Goal: Transaction & Acquisition: Subscribe to service/newsletter

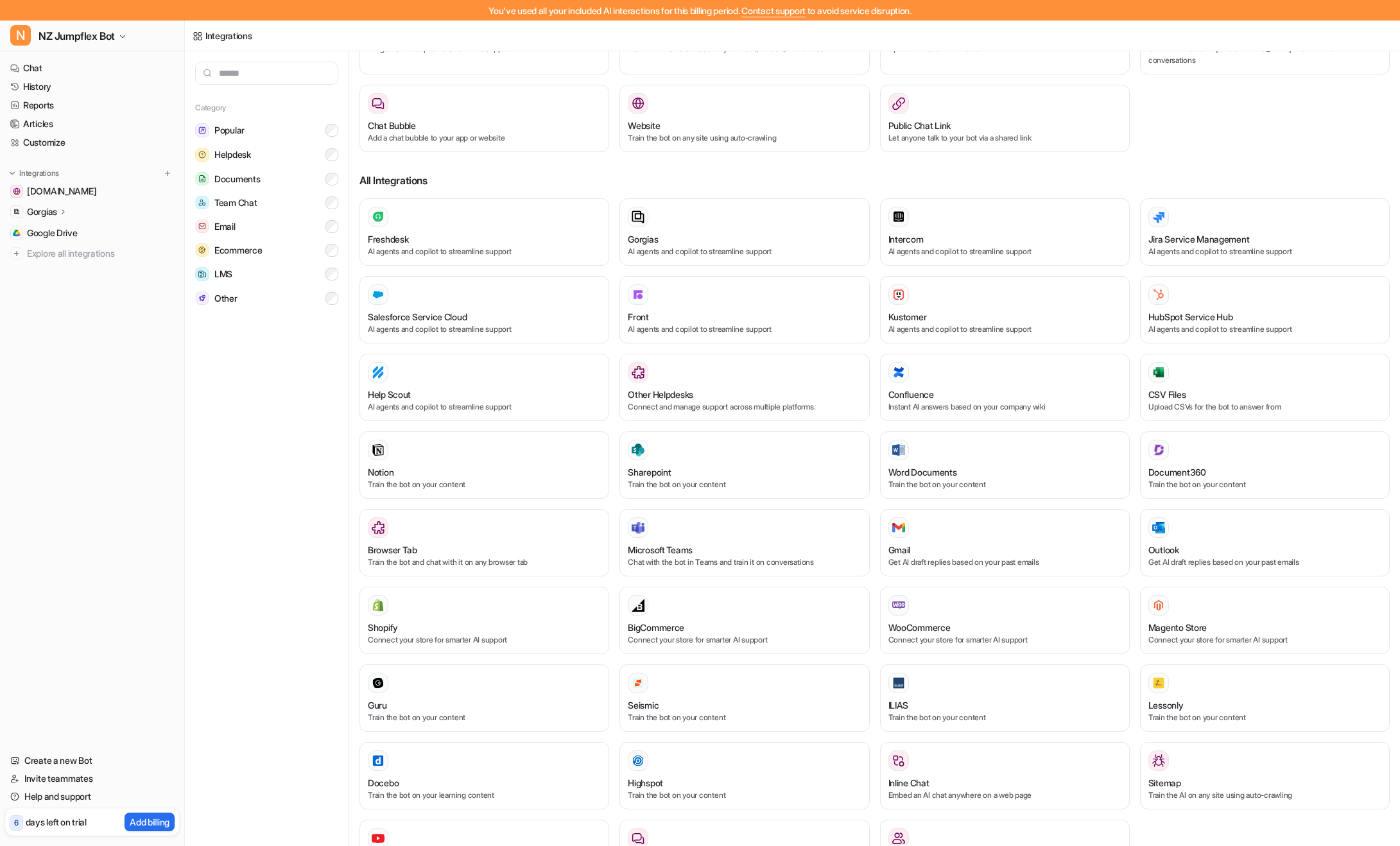
scroll to position [122, 0]
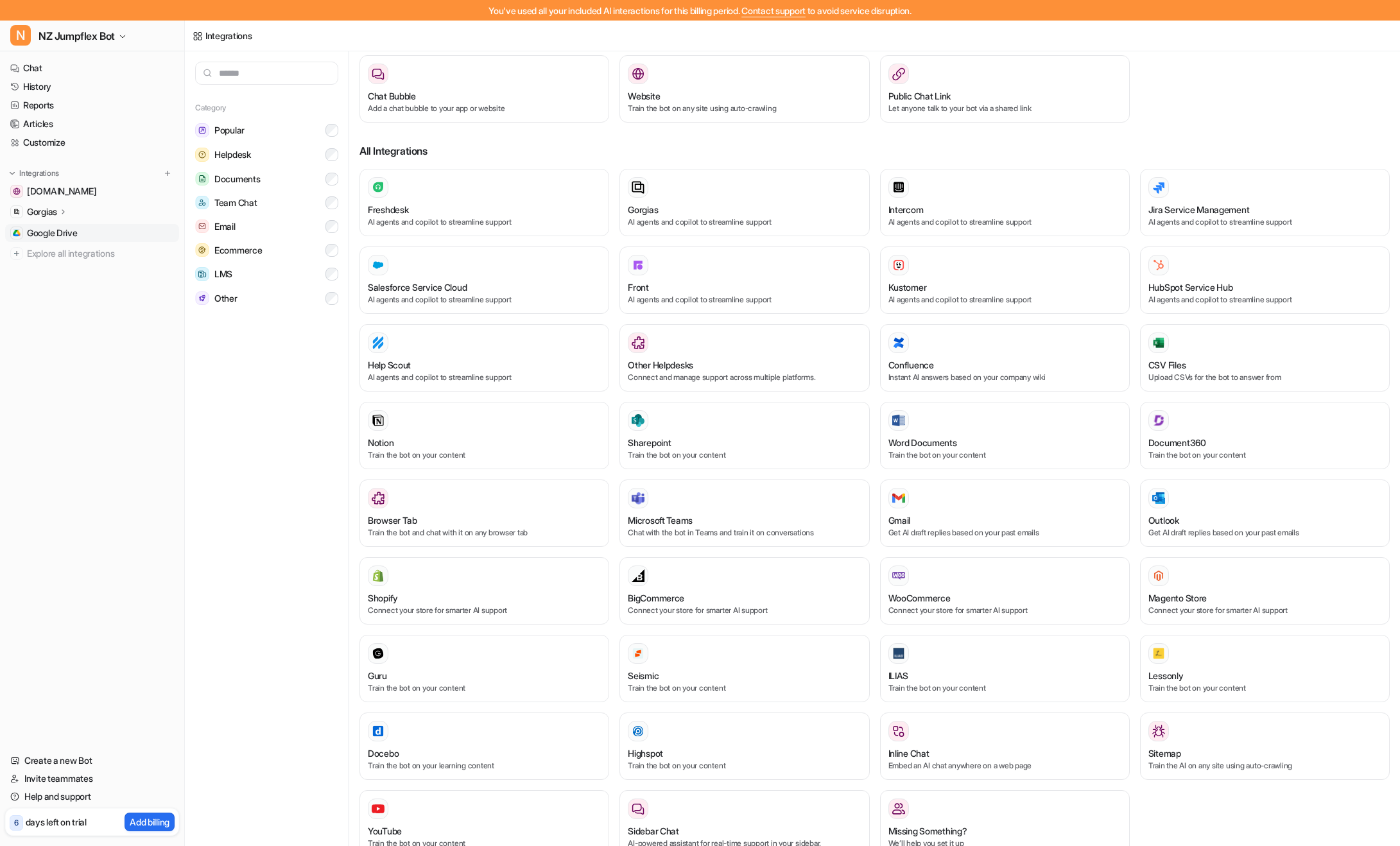
click at [67, 230] on span "Google Drive" at bounding box center [52, 233] width 51 height 13
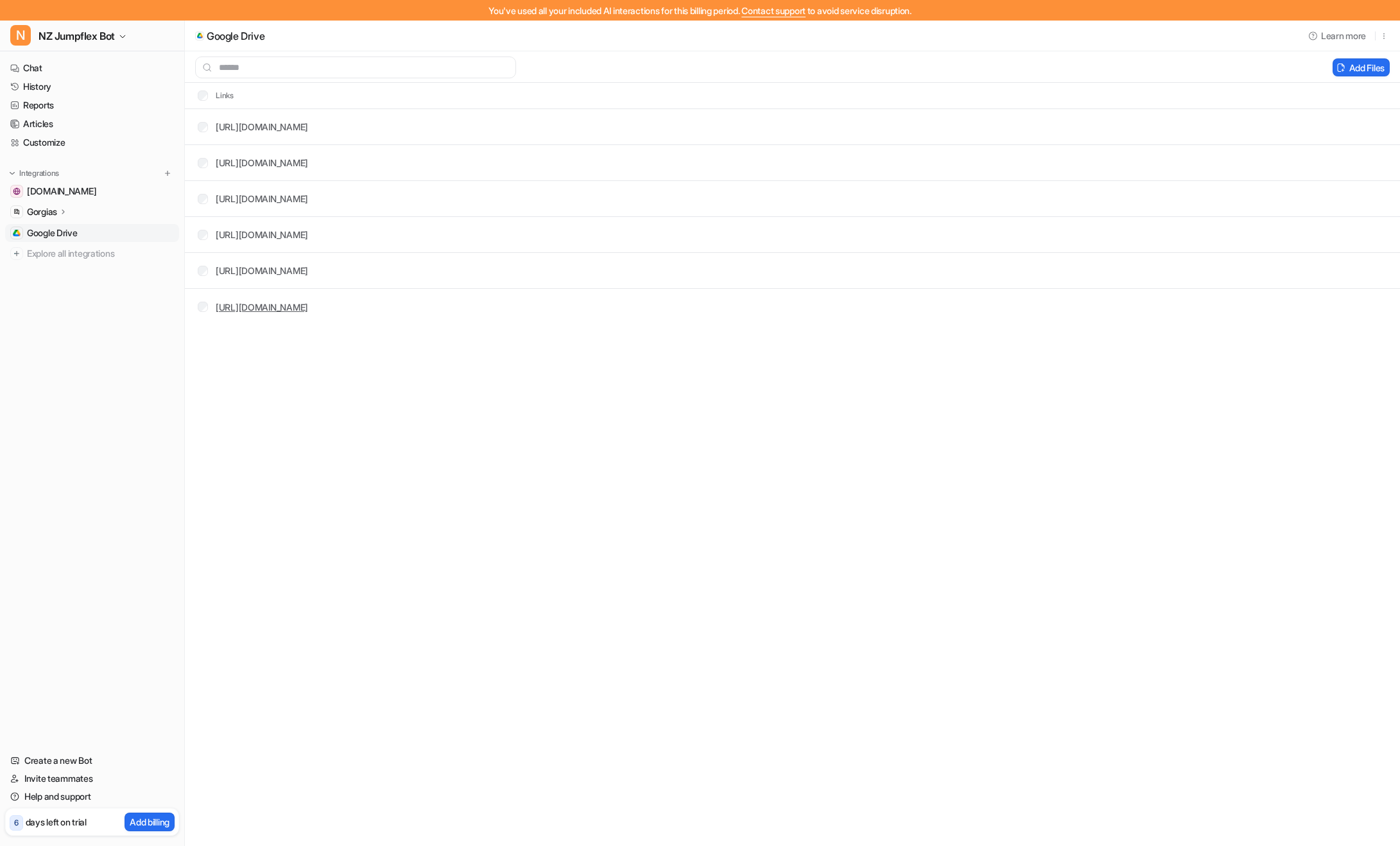
click at [308, 305] on link "[URL][DOMAIN_NAME]" at bounding box center [262, 307] width 93 height 11
click at [308, 269] on link "[URL][DOMAIN_NAME]" at bounding box center [262, 271] width 93 height 11
click at [308, 237] on link "[URL][DOMAIN_NAME]" at bounding box center [262, 235] width 93 height 11
click at [308, 201] on link "[URL][DOMAIN_NAME]" at bounding box center [262, 199] width 93 height 11
click at [308, 169] on div "[URL][DOMAIN_NAME]" at bounding box center [262, 162] width 93 height 13
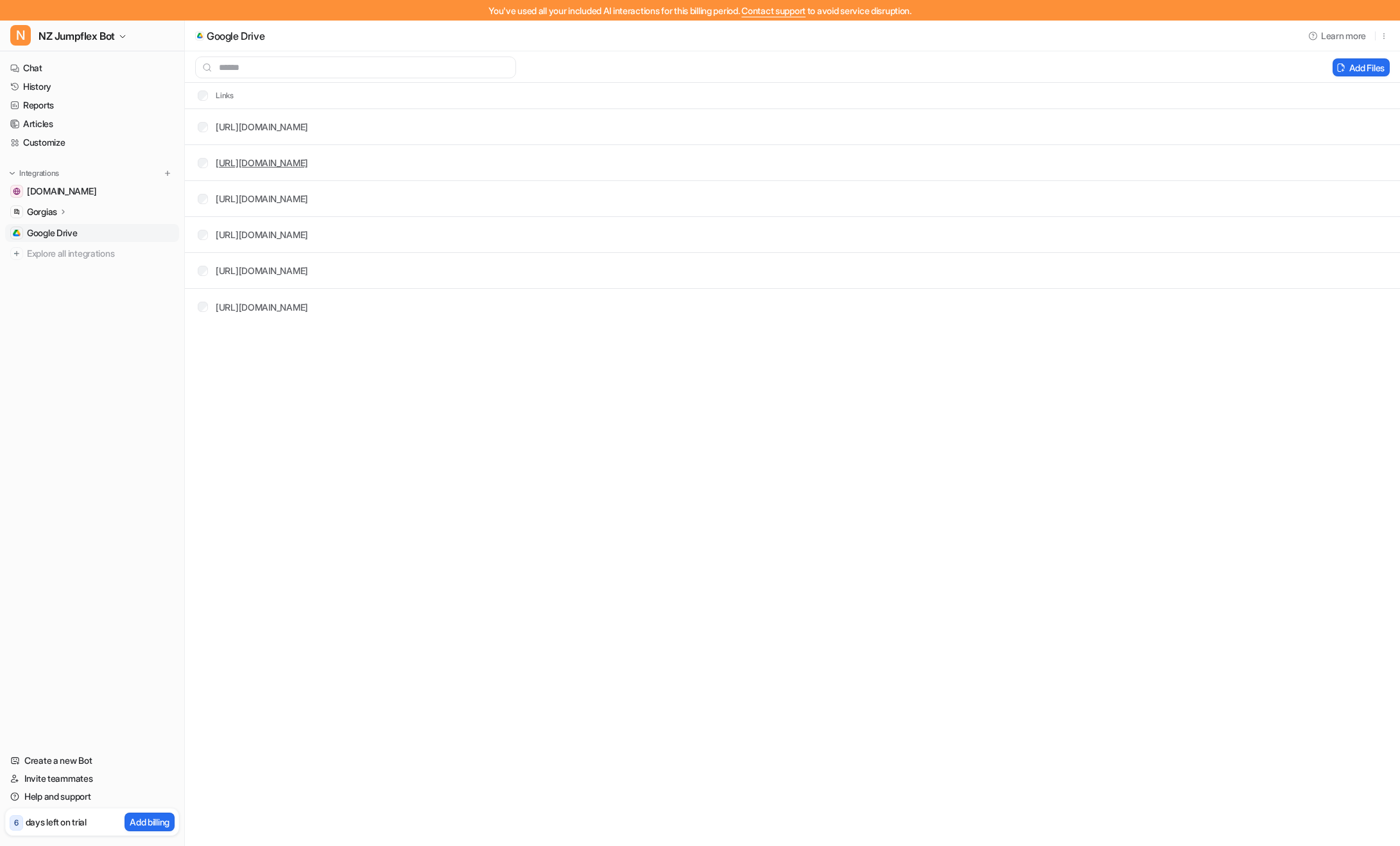
click at [308, 162] on link "[URL][DOMAIN_NAME]" at bounding box center [262, 162] width 93 height 11
click at [308, 126] on link "[URL][DOMAIN_NAME]" at bounding box center [262, 127] width 93 height 11
click at [308, 163] on link "[URL][DOMAIN_NAME]" at bounding box center [262, 162] width 93 height 11
click at [308, 201] on link "[URL][DOMAIN_NAME]" at bounding box center [262, 199] width 93 height 11
click at [308, 238] on link "[URL][DOMAIN_NAME]" at bounding box center [262, 235] width 93 height 11
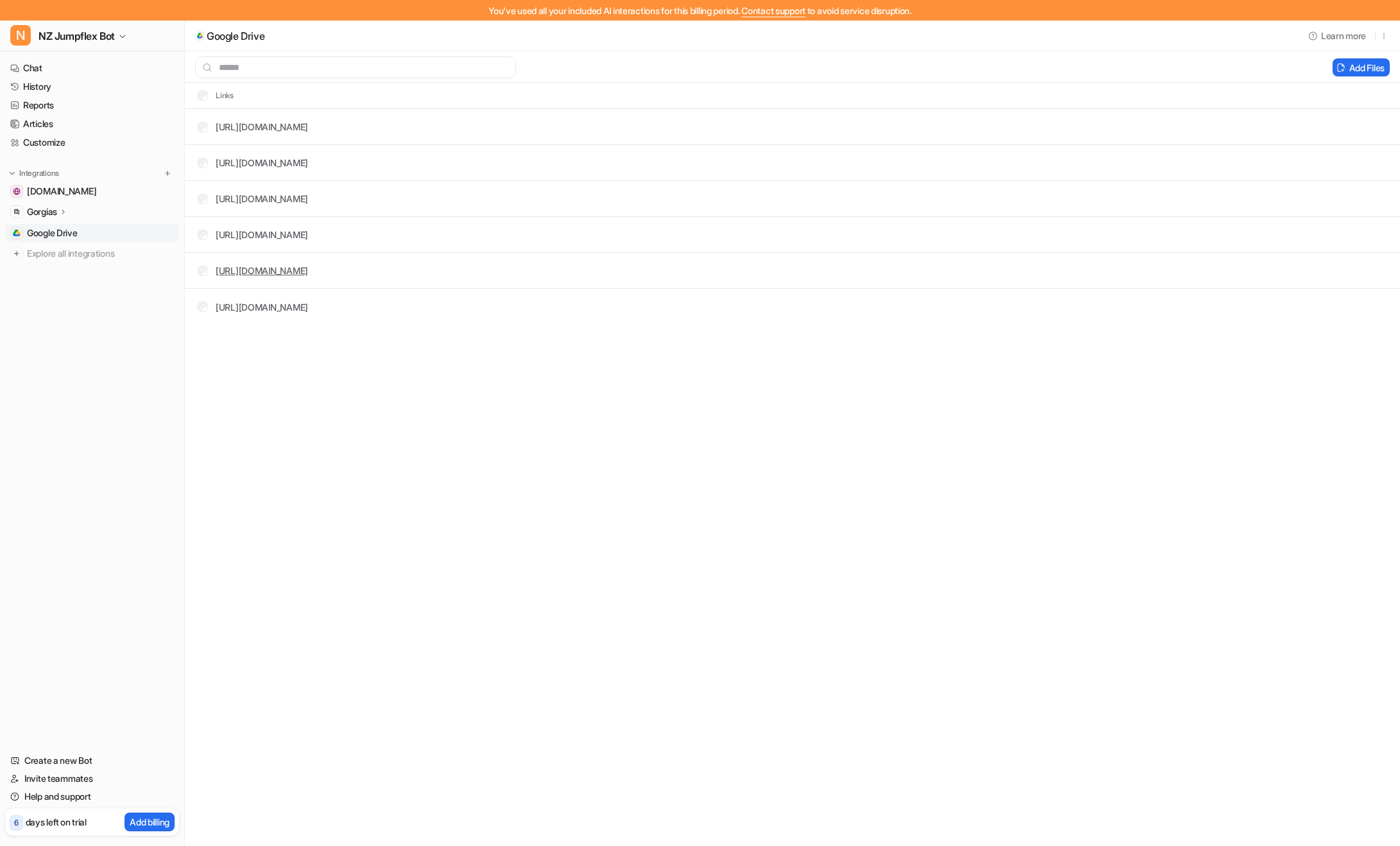
click at [308, 270] on link "[URL][DOMAIN_NAME]" at bounding box center [262, 271] width 93 height 11
click at [308, 308] on link "[URL][DOMAIN_NAME]" at bounding box center [262, 307] width 93 height 11
click at [1347, 71] on button "Add Files" at bounding box center [1361, 67] width 57 height 18
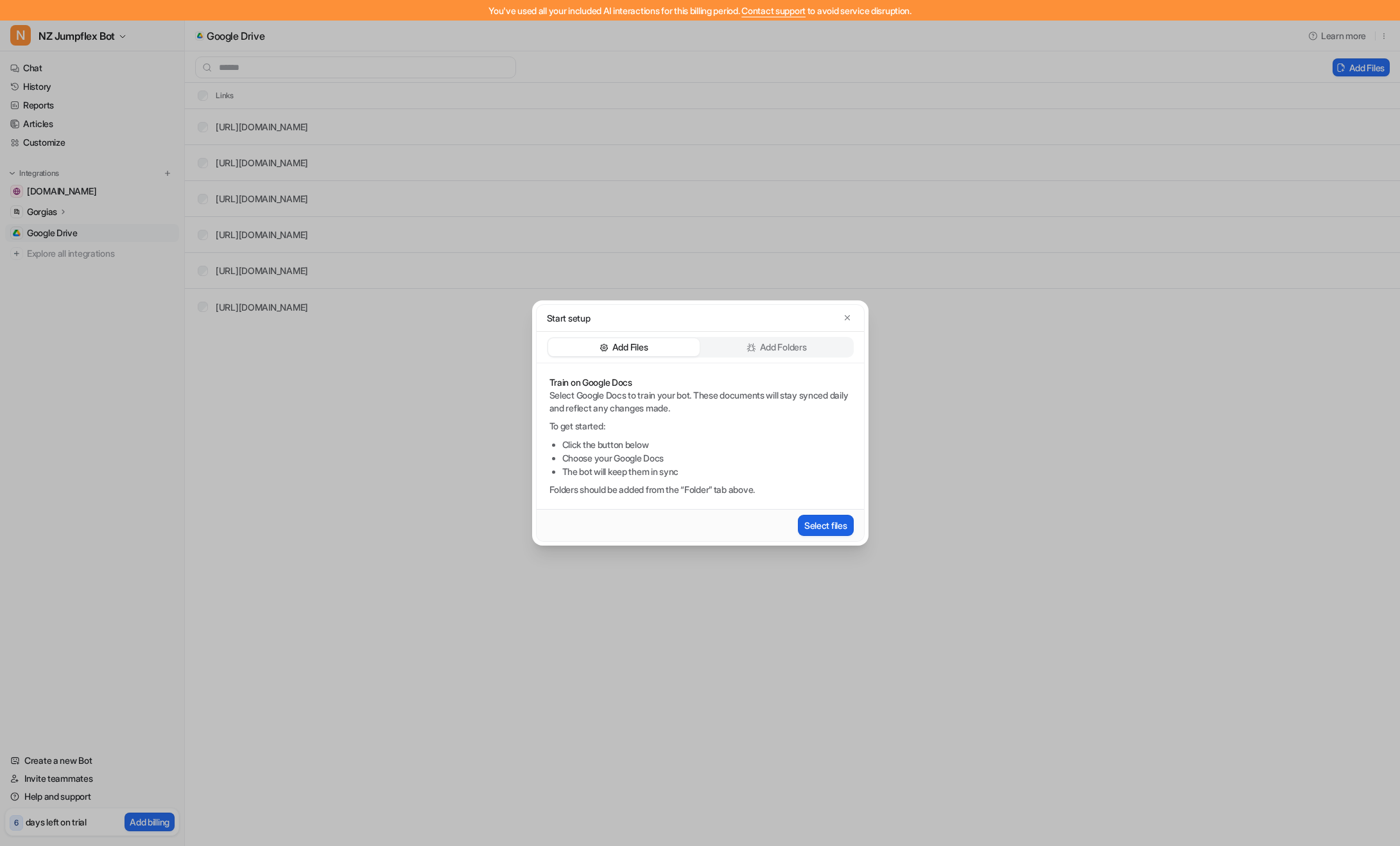
click at [820, 523] on button "Select files" at bounding box center [825, 525] width 56 height 21
click at [833, 528] on button "Select files" at bounding box center [825, 525] width 56 height 21
click at [848, 317] on icon "button" at bounding box center [846, 317] width 9 height 9
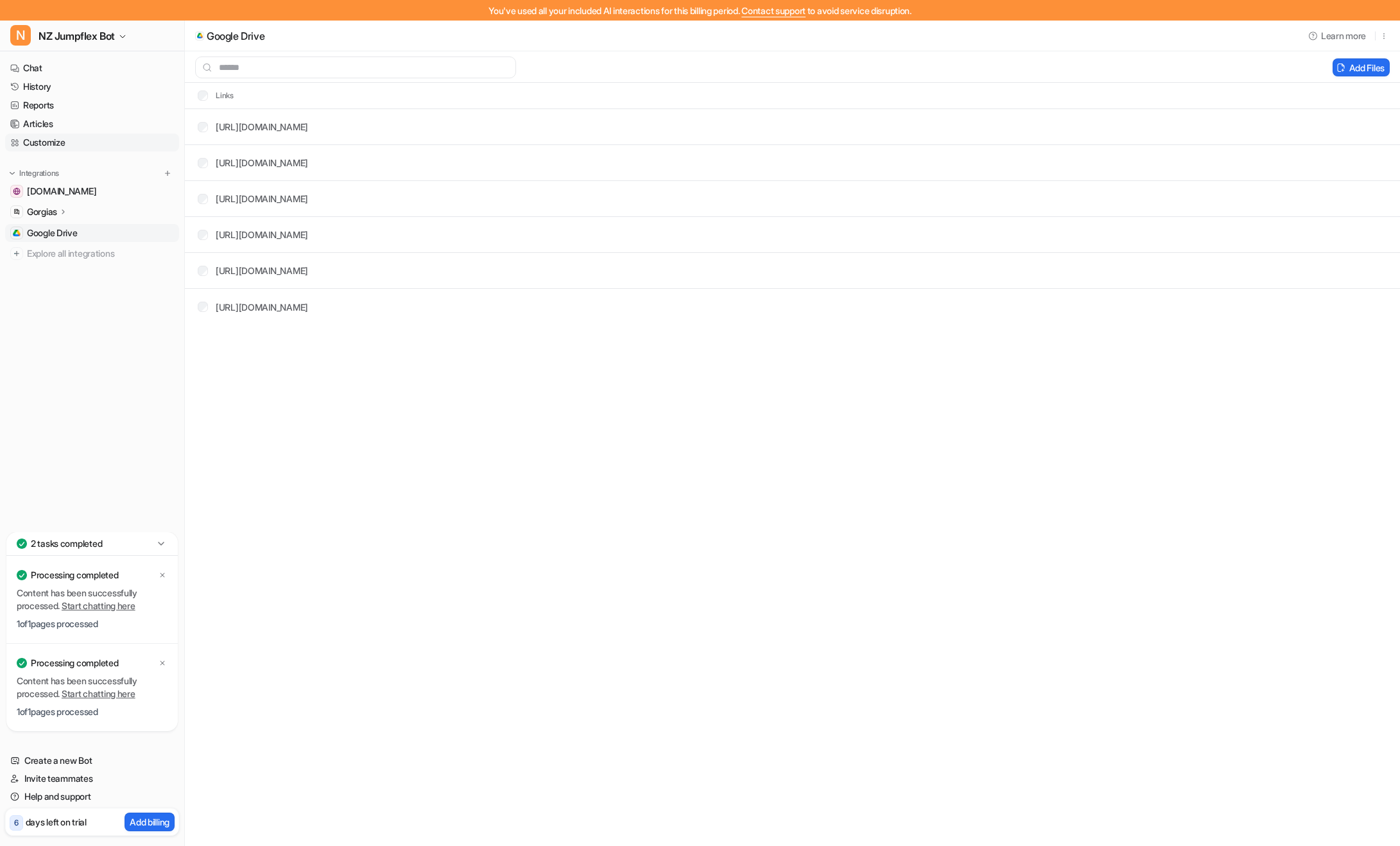
click at [56, 143] on link "Customize" at bounding box center [93, 142] width 174 height 18
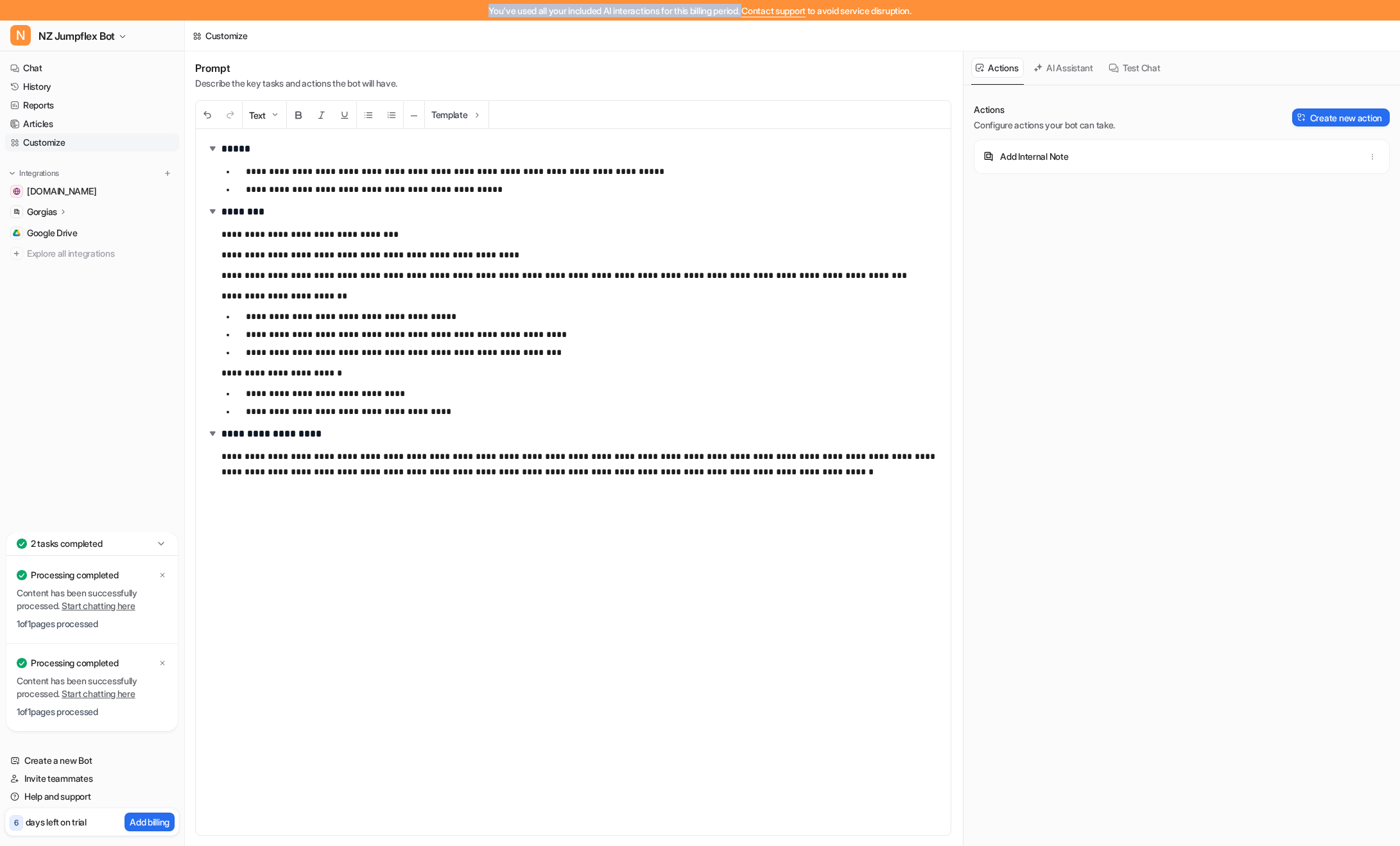
drag, startPoint x: 471, startPoint y: 9, endPoint x: 744, endPoint y: 11, distance: 273.0
click at [744, 11] on div "You've used all your included AI interactions for this billing period. Contact …" at bounding box center [700, 10] width 1400 height 20
click at [745, 11] on span "Contact support" at bounding box center [773, 11] width 64 height 11
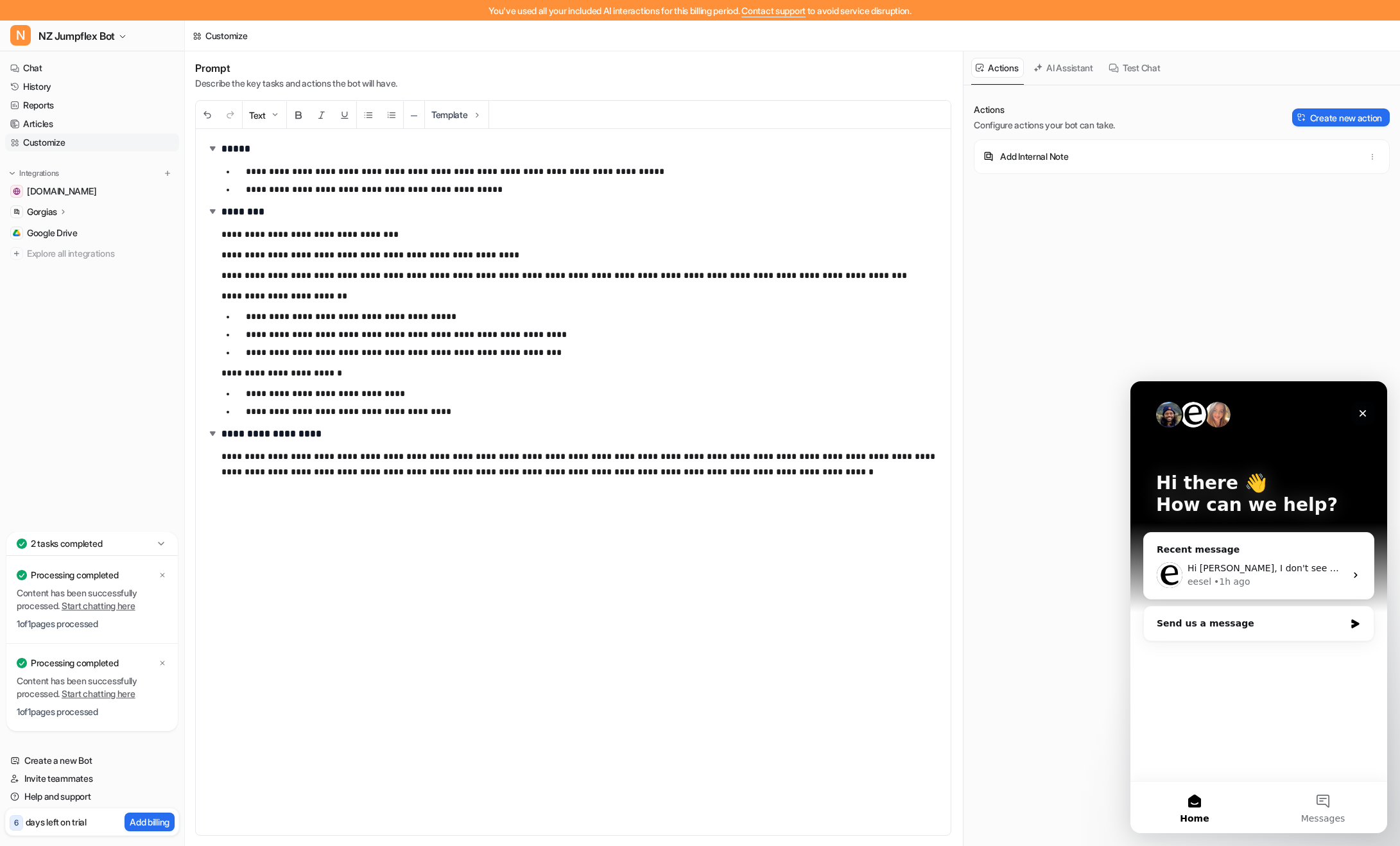
click at [1358, 410] on icon "Close" at bounding box center [1362, 413] width 10 height 10
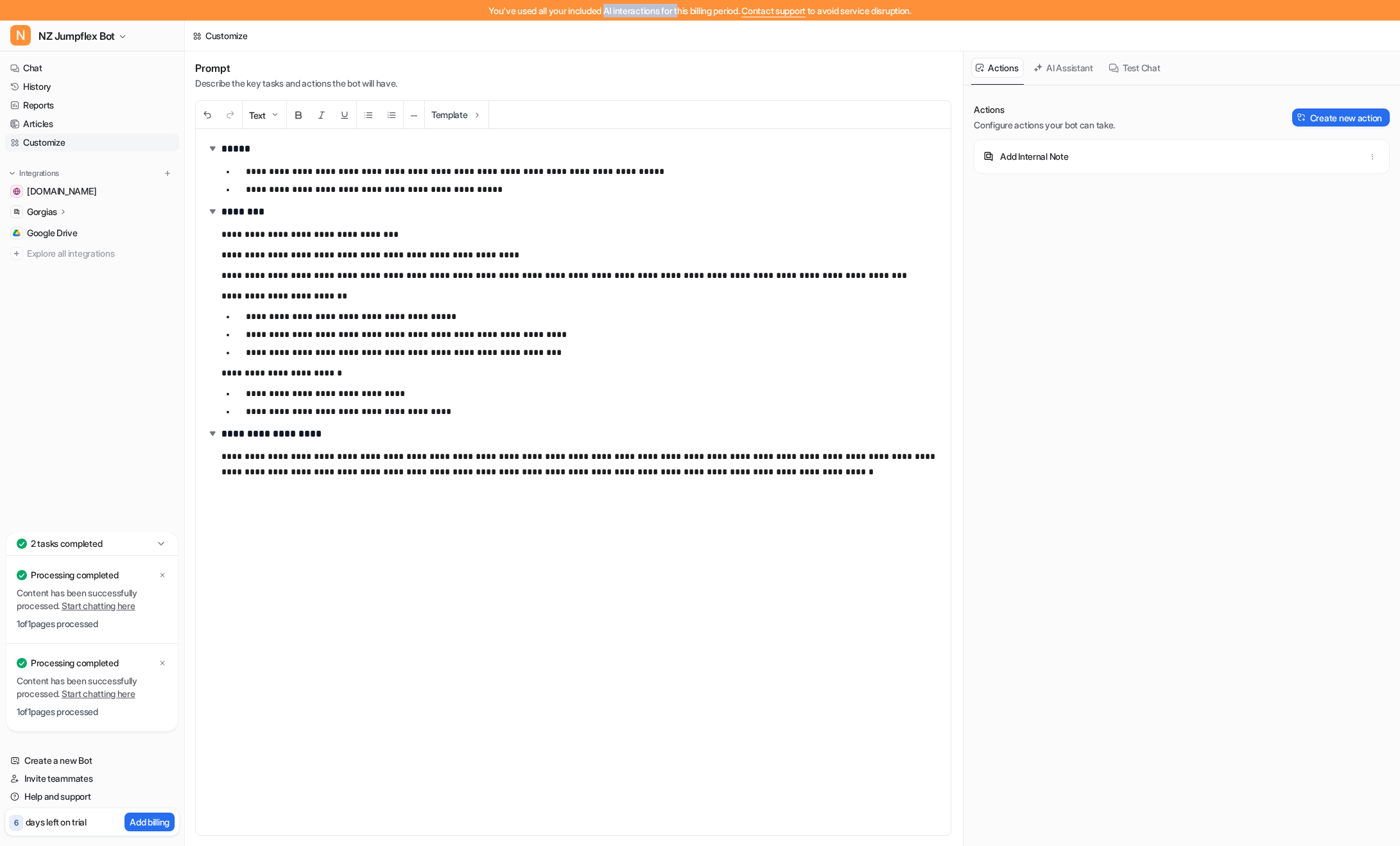
drag, startPoint x: 595, startPoint y: 10, endPoint x: 676, endPoint y: 16, distance: 81.2
click at [676, 16] on div "You've used all your included AI interactions for this billing period. Contact …" at bounding box center [700, 10] width 1400 height 20
click at [162, 543] on icon at bounding box center [160, 543] width 5 height 3
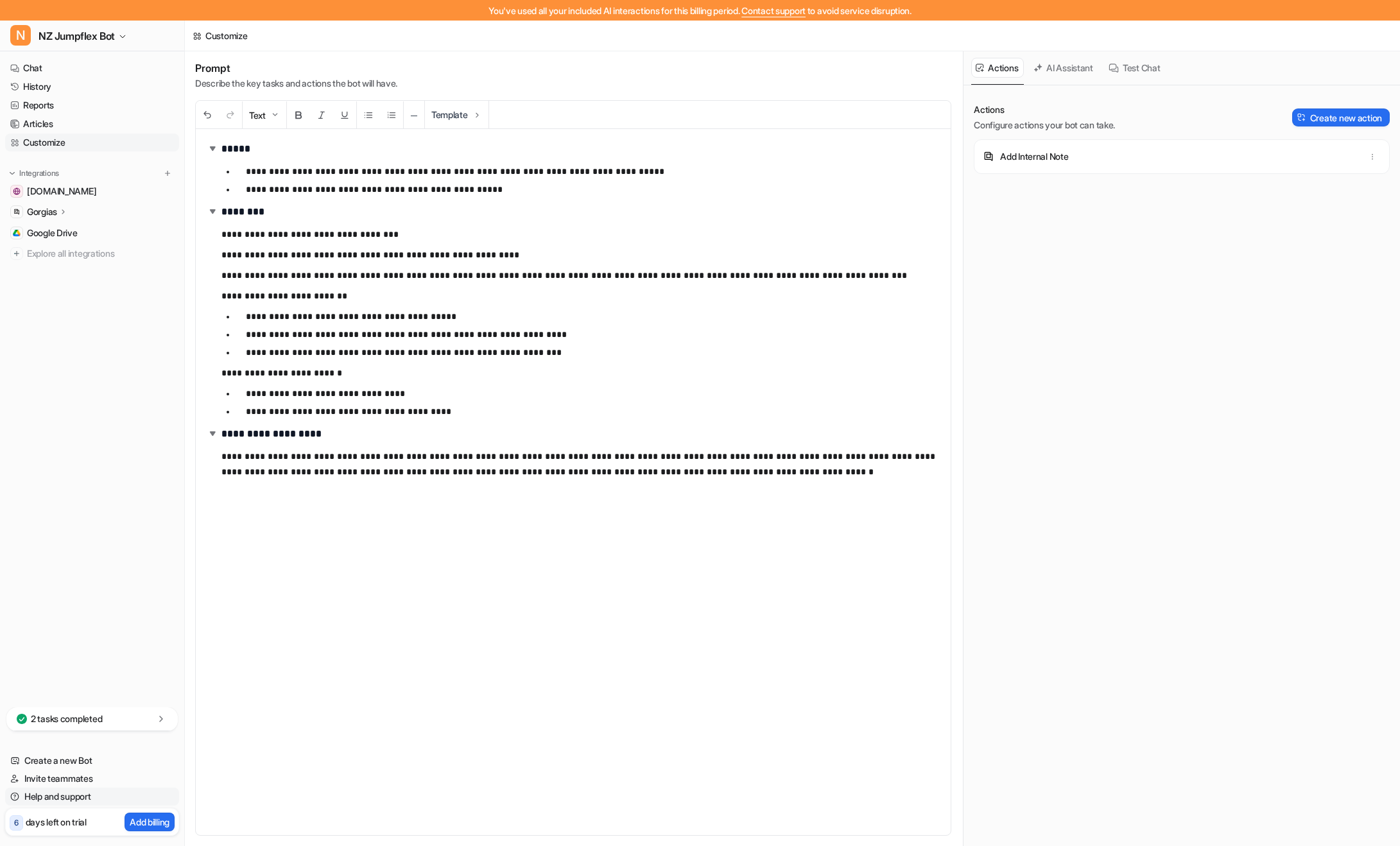
click at [75, 797] on link "Help and support" at bounding box center [93, 796] width 174 height 18
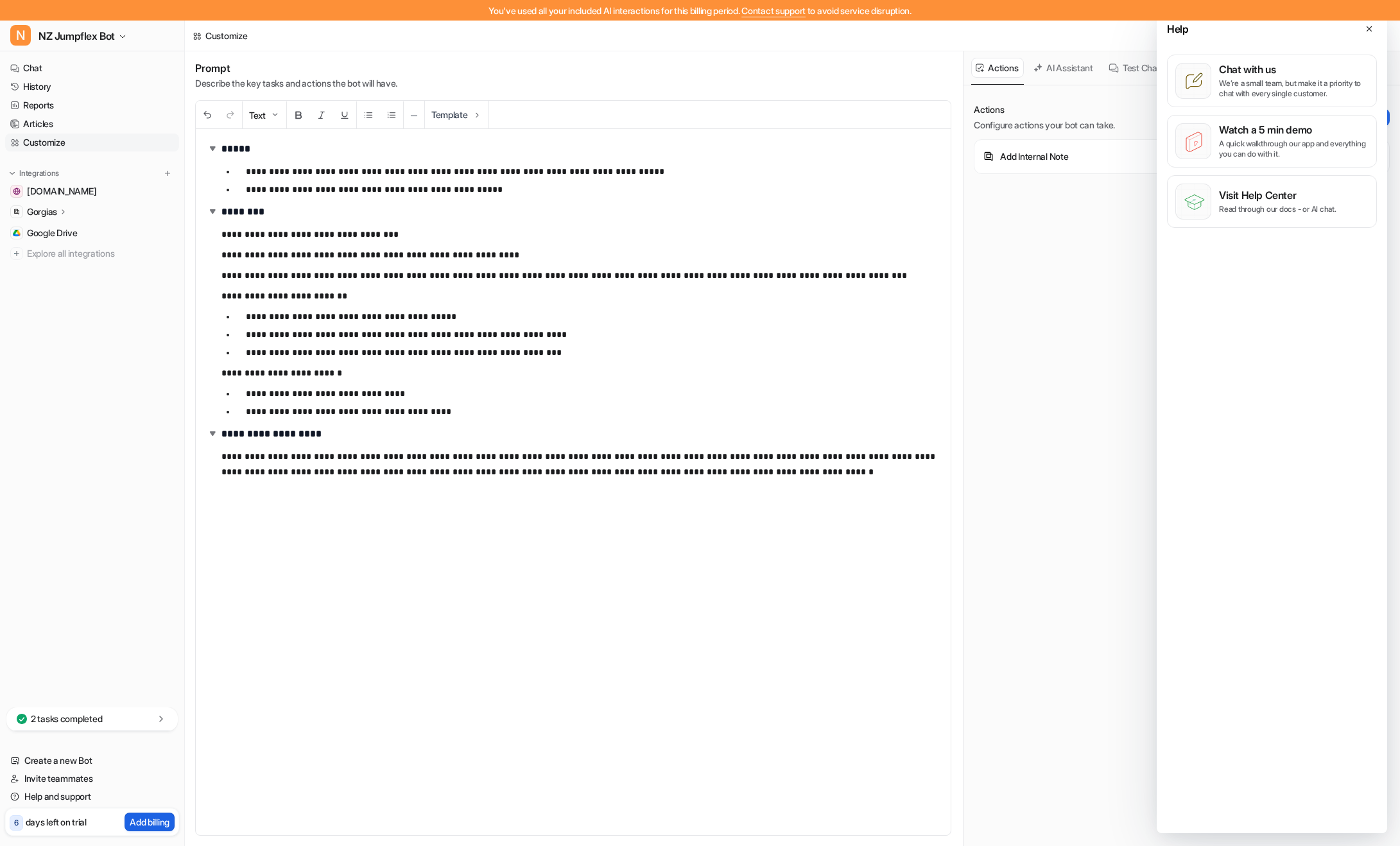
click at [133, 825] on p "Add billing" at bounding box center [149, 821] width 40 height 13
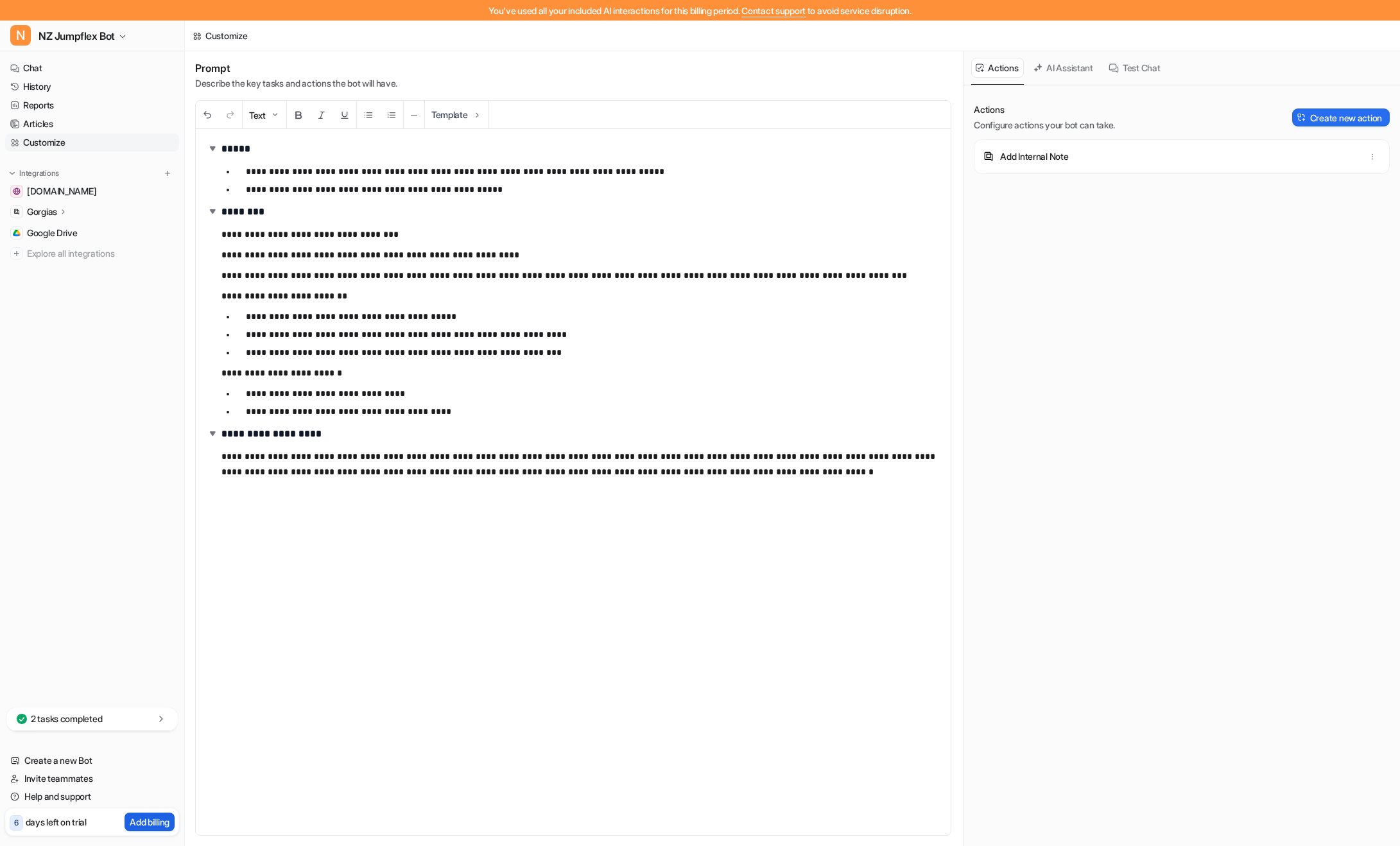
click at [137, 823] on p "Add billing" at bounding box center [149, 821] width 40 height 13
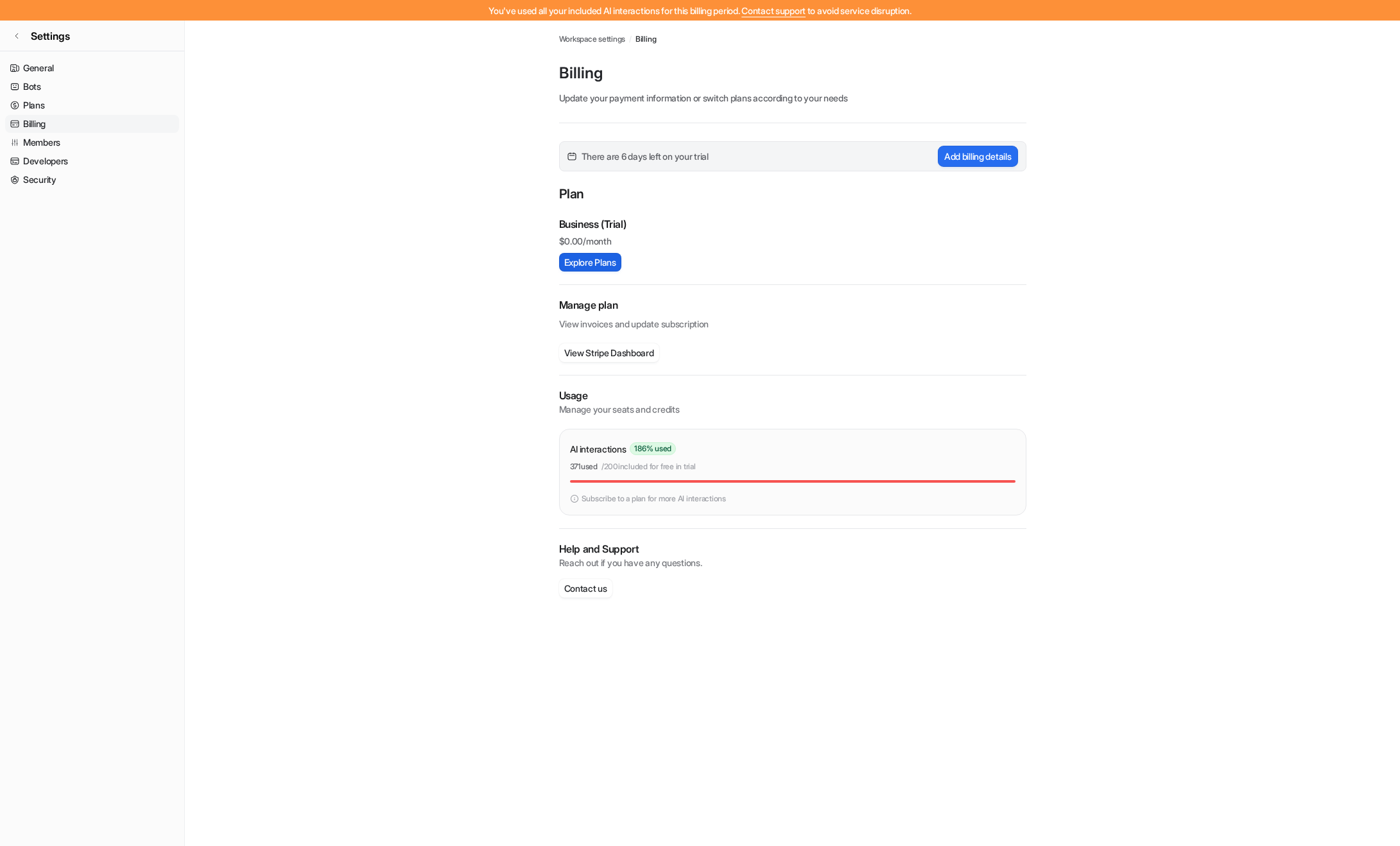
click at [606, 261] on button "Explore Plans" at bounding box center [590, 262] width 62 height 19
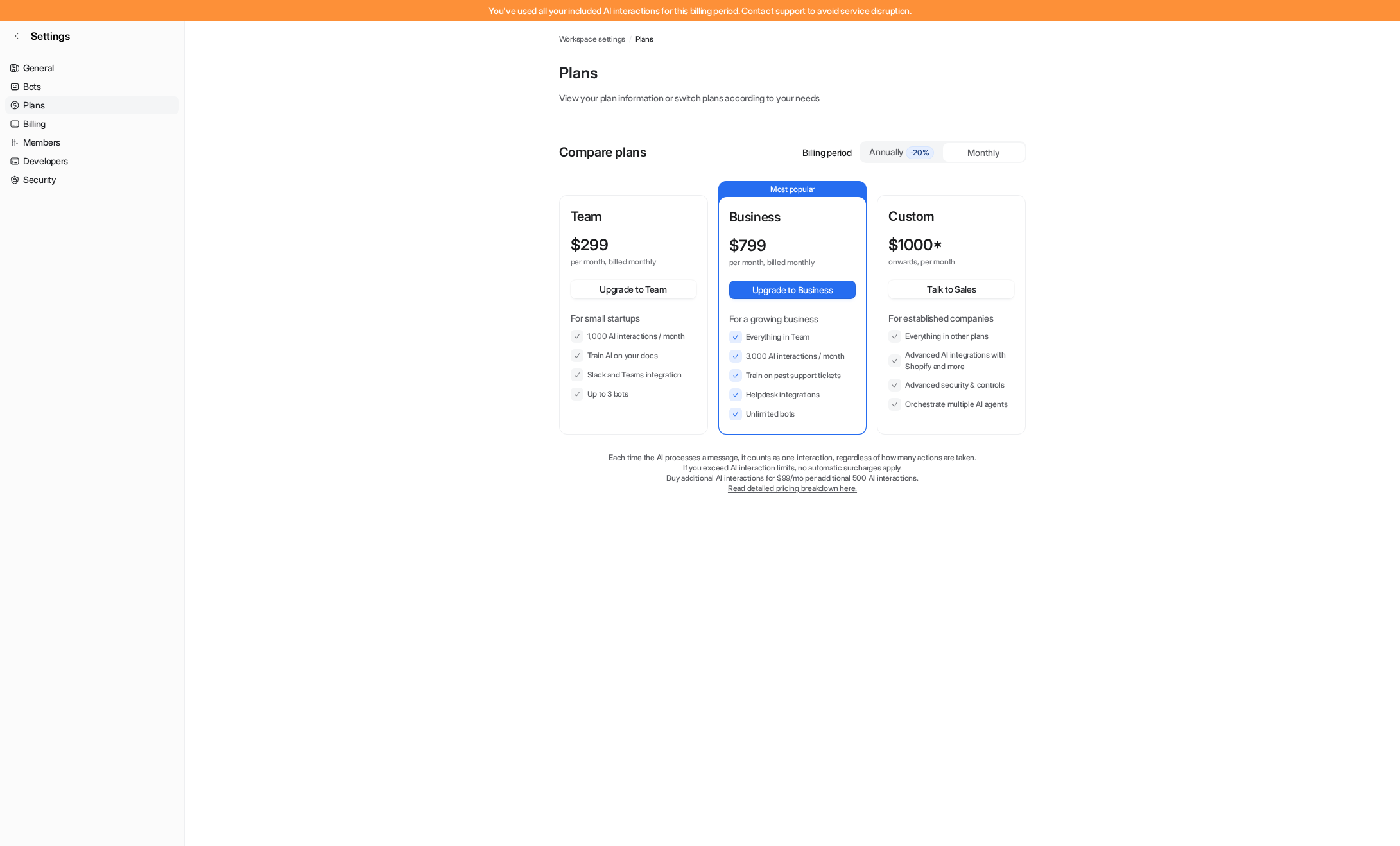
click at [608, 213] on p "Team" at bounding box center [634, 216] width 126 height 20
click at [628, 230] on div "Team $ 299 per month, billed monthly Upgrade to Team For small startups 1,000 A…" at bounding box center [634, 303] width 126 height 194
click at [652, 390] on li "Up to 3 bots" at bounding box center [634, 394] width 126 height 13
drag, startPoint x: 816, startPoint y: 376, endPoint x: 846, endPoint y: 378, distance: 30.1
click at [846, 378] on li "Train on past support tickets" at bounding box center [793, 375] width 127 height 13
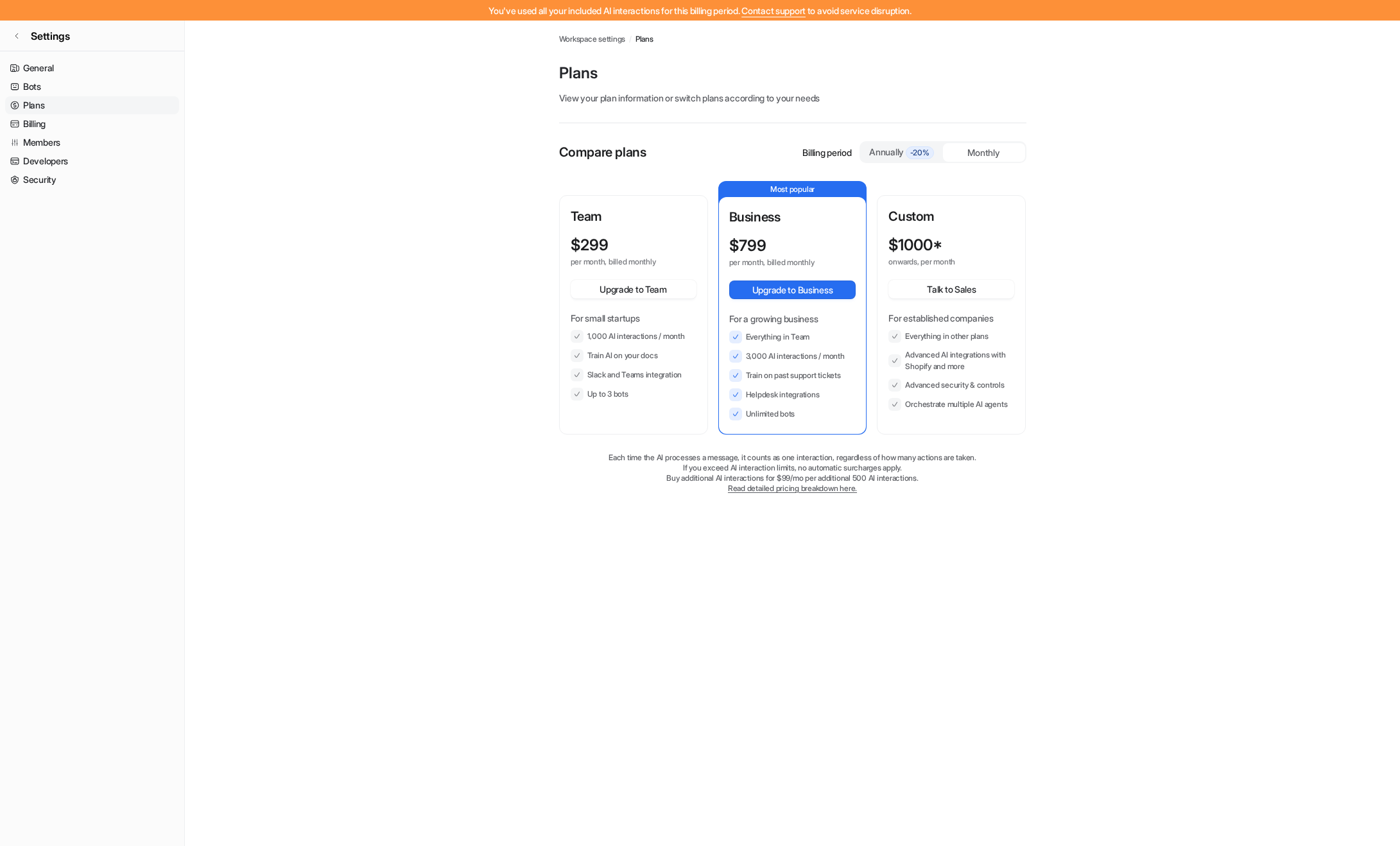
drag, startPoint x: 840, startPoint y: 386, endPoint x: 826, endPoint y: 397, distance: 17.8
click at [840, 387] on ul "Everything in Team 3,000 AI interactions / month Train on past support tickets …" at bounding box center [793, 375] width 127 height 89
drag, startPoint x: 824, startPoint y: 396, endPoint x: 840, endPoint y: 398, distance: 16.1
click at [842, 398] on li "Helpdesk integrations" at bounding box center [793, 395] width 127 height 13
click at [839, 398] on li "Helpdesk integrations" at bounding box center [793, 395] width 127 height 13
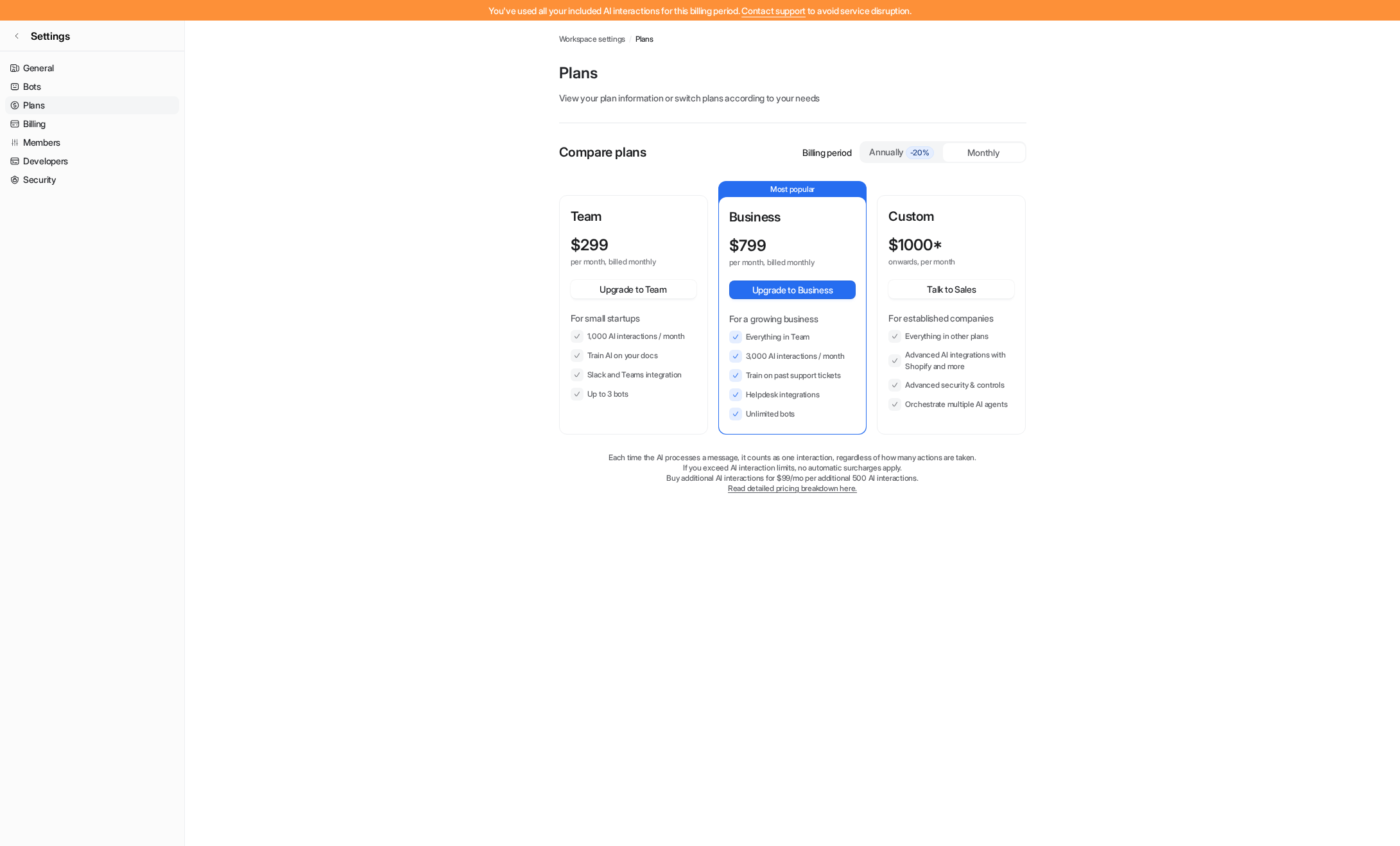
drag, startPoint x: 804, startPoint y: 414, endPoint x: 823, endPoint y: 414, distance: 19.0
click at [817, 414] on li "Unlimited bots" at bounding box center [793, 414] width 127 height 13
click at [824, 414] on li "Unlimited bots" at bounding box center [793, 414] width 127 height 13
drag, startPoint x: 746, startPoint y: 355, endPoint x: 837, endPoint y: 361, distance: 91.2
click at [837, 361] on li "3,000 AI interactions / month" at bounding box center [793, 356] width 127 height 13
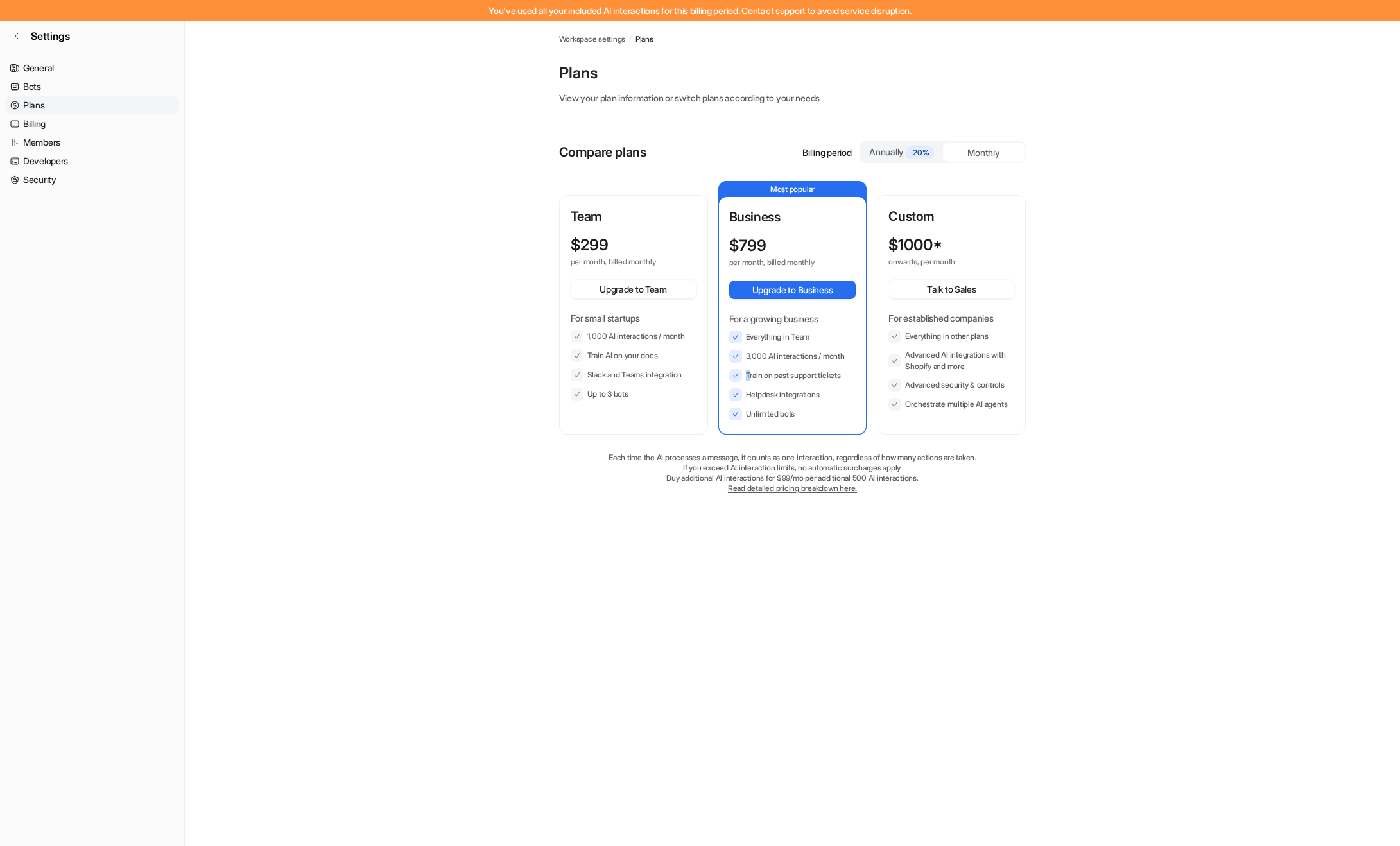
drag, startPoint x: 748, startPoint y: 376, endPoint x: 846, endPoint y: 380, distance: 98.1
click at [846, 380] on li "Train on past support tickets" at bounding box center [793, 375] width 127 height 13
drag, startPoint x: 748, startPoint y: 396, endPoint x: 818, endPoint y: 402, distance: 70.3
click at [818, 402] on ul "Everything in Team 3,000 AI interactions / month Train on past support tickets …" at bounding box center [793, 375] width 127 height 89
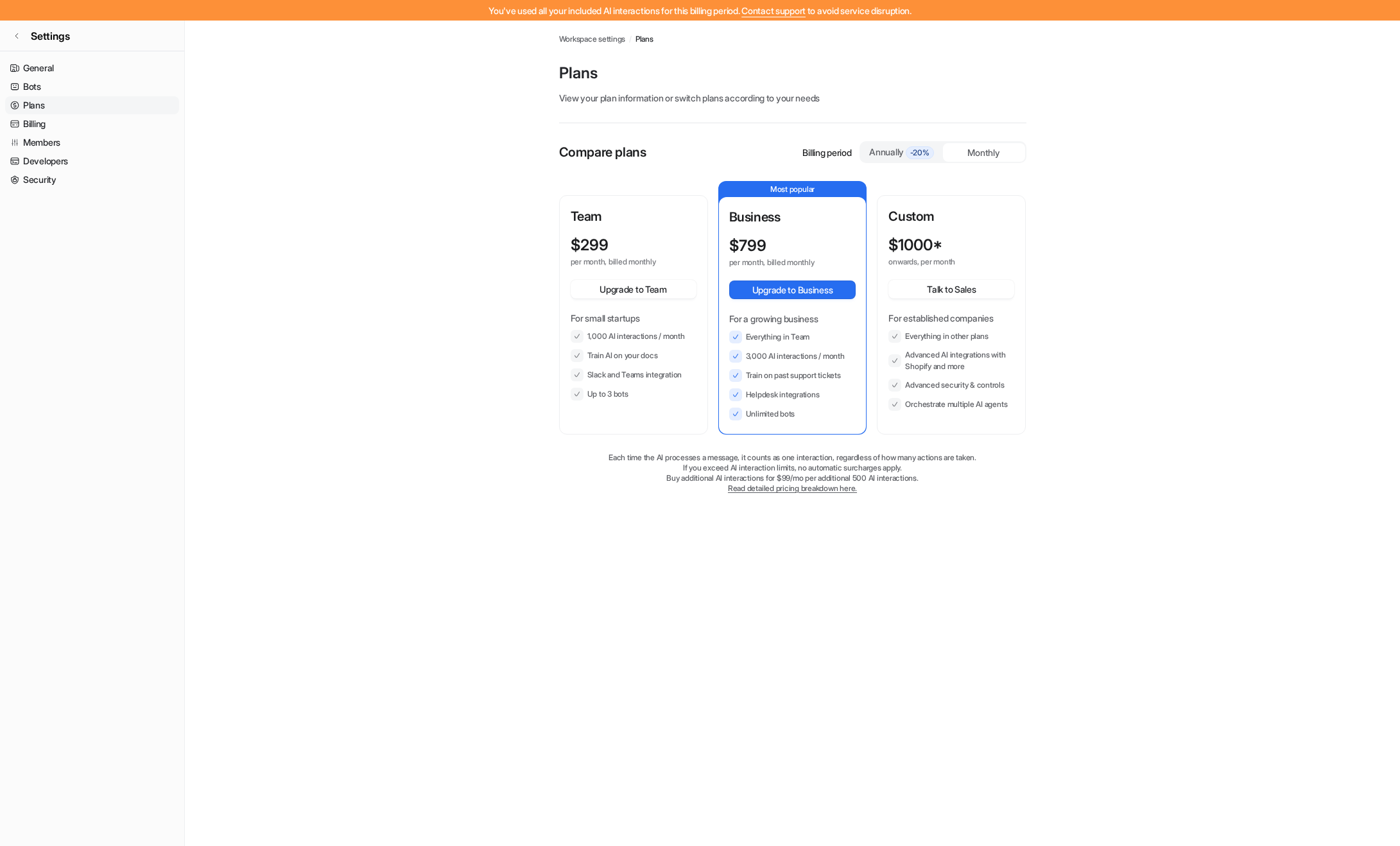
click at [818, 403] on ul "Everything in Team 3,000 AI interactions / month Train on past support tickets …" at bounding box center [793, 375] width 127 height 89
click at [804, 410] on li "Unlimited bots" at bounding box center [793, 414] width 127 height 13
click at [795, 414] on li "Unlimited bots" at bounding box center [793, 414] width 127 height 13
click at [803, 414] on li "Unlimited bots" at bounding box center [793, 414] width 127 height 13
click at [1236, 305] on main "Workspace settings / Plans Plans View your plan information or switch plans acc…" at bounding box center [792, 269] width 1215 height 498
